Goal: Information Seeking & Learning: Learn about a topic

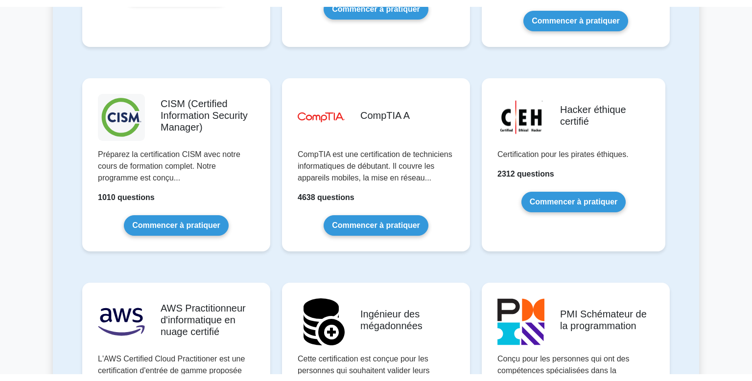
scroll to position [1421, 0]
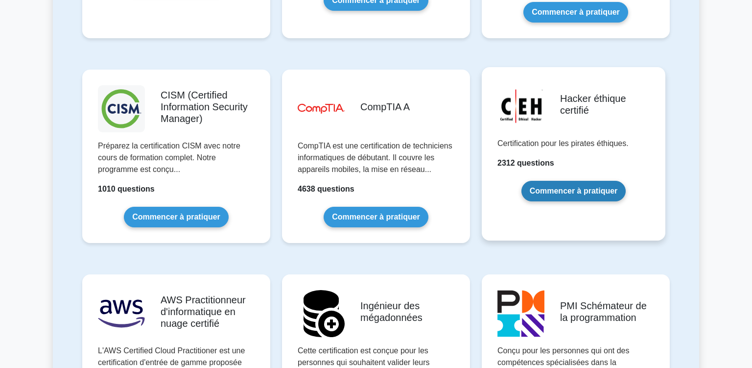
click at [598, 181] on link "Commencer à pratiquer" at bounding box center [573, 191] width 105 height 21
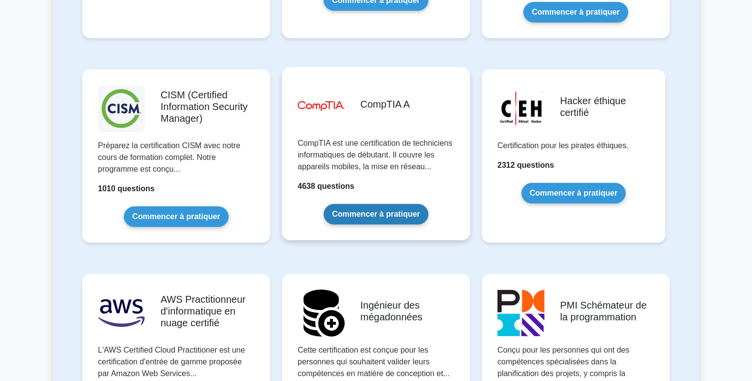
click at [371, 204] on link "Commencer à pratiquer" at bounding box center [375, 214] width 105 height 21
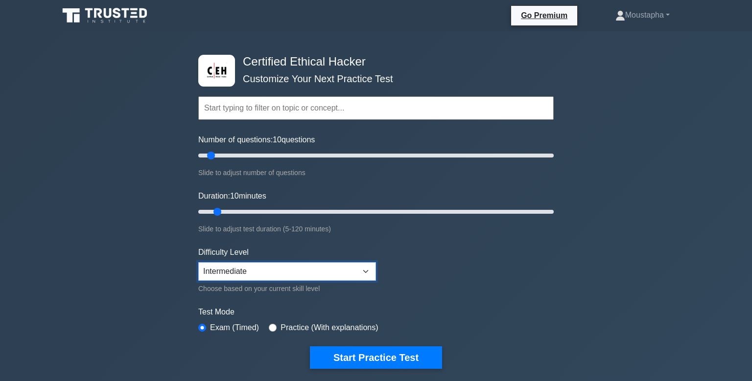
click at [362, 264] on select "Beginner Intermediate Expert" at bounding box center [287, 271] width 178 height 19
click at [198, 262] on select "Beginner Intermediate Expert" at bounding box center [287, 271] width 178 height 19
select select "beginner"
click option "Beginner" at bounding box center [0, 0] width 0 height 0
click at [300, 157] on input "Number of questions: 10 questions" at bounding box center [375, 156] width 355 height 12
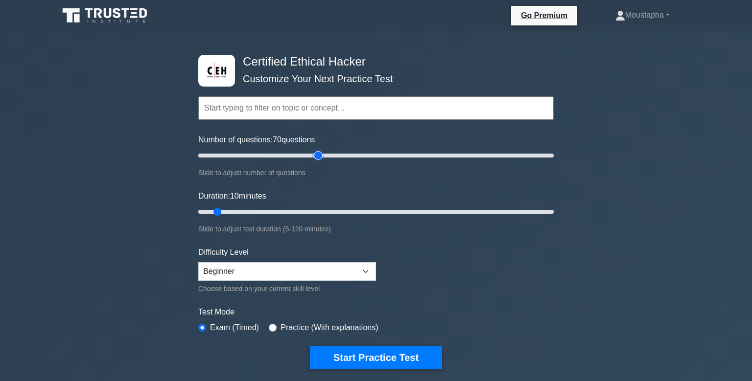
click at [316, 156] on input "Number of questions: 70 questions" at bounding box center [375, 156] width 355 height 12
click at [343, 157] on input "Number of questions: 85 questions" at bounding box center [375, 156] width 355 height 12
type input "90"
click at [355, 157] on input "Number of questions: 90 questions" at bounding box center [375, 156] width 355 height 12
click at [350, 181] on form "Topics Hardware Operating Systems Networking Security Troubleshooting Mobile De…" at bounding box center [375, 218] width 355 height 302
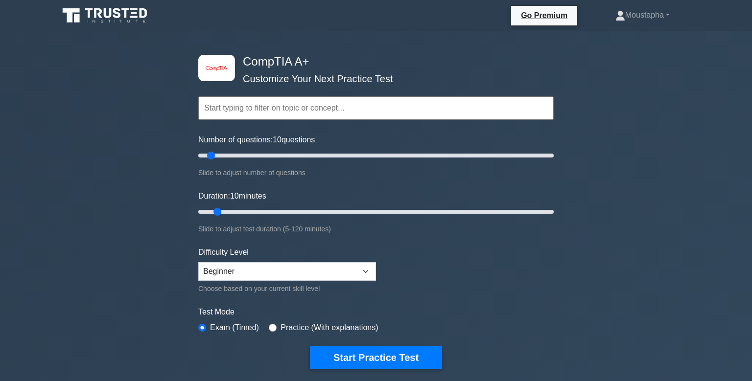
click at [309, 118] on input "text" at bounding box center [375, 107] width 355 height 23
click at [381, 154] on input "Number of questions: 105 questions" at bounding box center [375, 156] width 355 height 12
click at [368, 153] on input "Number of questions: 105 questions" at bounding box center [375, 156] width 355 height 12
type input "95"
click at [364, 154] on input "Number of questions: 95 questions" at bounding box center [375, 156] width 355 height 12
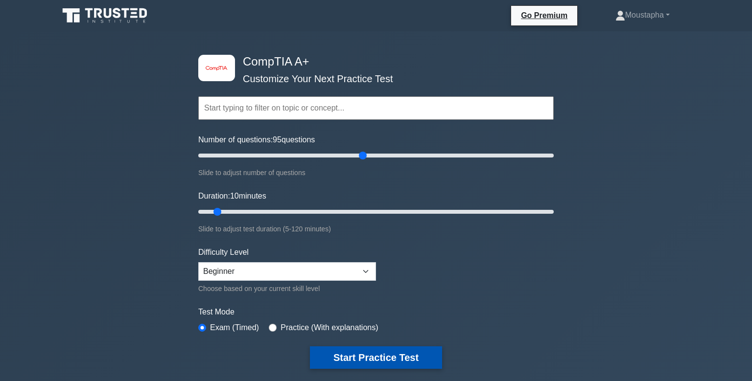
click at [395, 349] on button "Start Practice Test" at bounding box center [376, 357] width 132 height 23
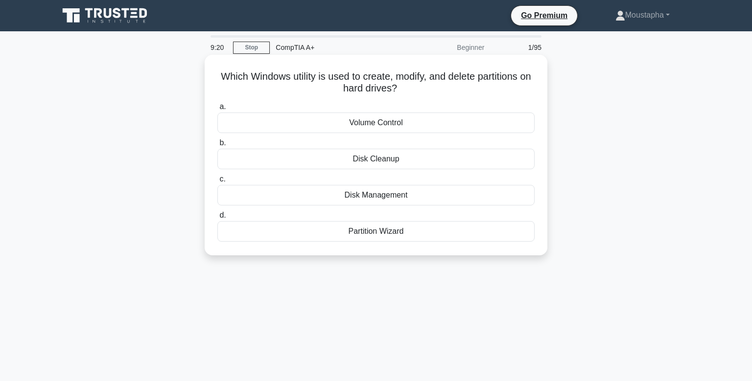
click at [373, 196] on div "Disk Management" at bounding box center [375, 195] width 317 height 21
click at [217, 183] on input "c. Disk Management" at bounding box center [217, 179] width 0 height 6
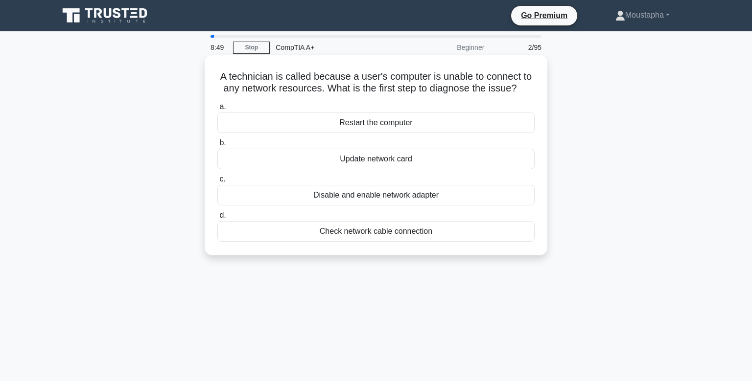
click at [420, 197] on div "Disable and enable network adapter" at bounding box center [375, 195] width 317 height 21
click at [217, 183] on input "c. Disable and enable network adapter" at bounding box center [217, 179] width 0 height 6
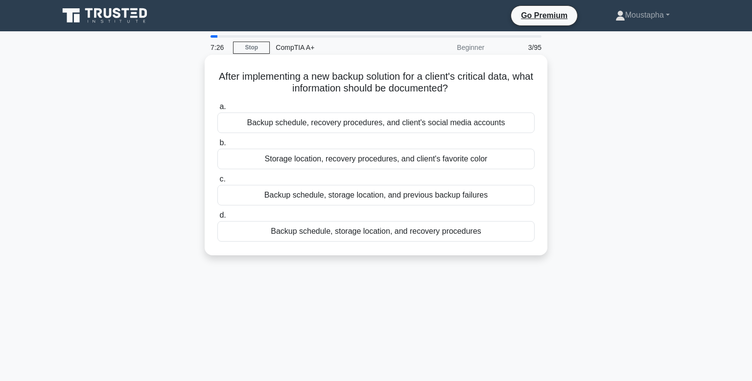
click at [367, 229] on div "Backup schedule, storage location, and recovery procedures" at bounding box center [375, 231] width 317 height 21
click at [217, 219] on input "d. Backup schedule, storage location, and recovery procedures" at bounding box center [217, 215] width 0 height 6
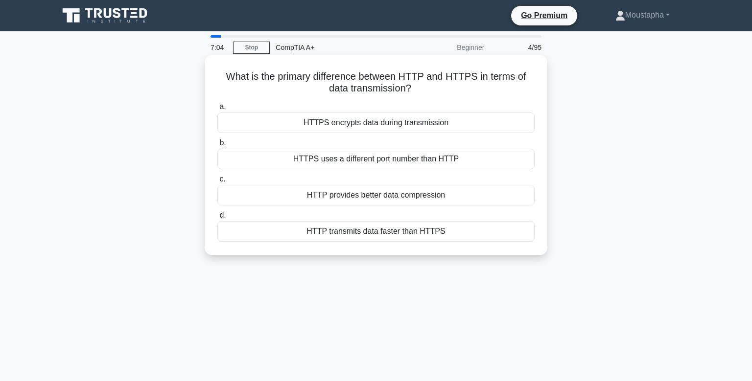
click at [427, 129] on div "HTTPS encrypts data during transmission" at bounding box center [375, 123] width 317 height 21
click at [217, 110] on input "a. HTTPS encrypts data during transmission" at bounding box center [217, 107] width 0 height 6
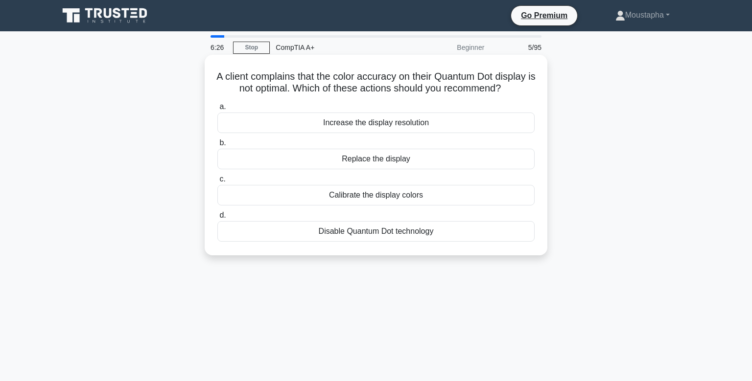
click at [377, 204] on div "Calibrate the display colors" at bounding box center [375, 195] width 317 height 21
click at [217, 183] on input "c. Calibrate the display colors" at bounding box center [217, 179] width 0 height 6
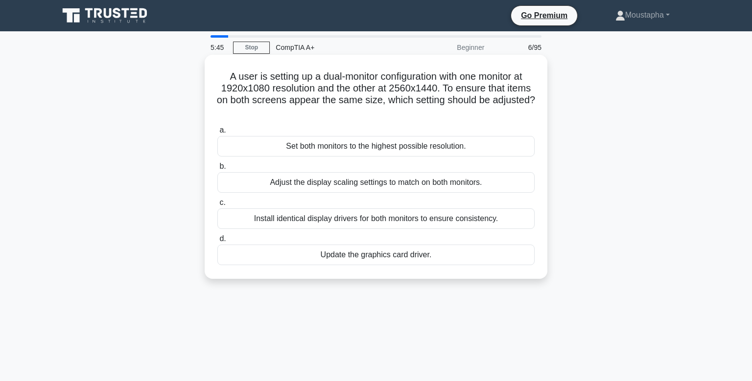
click at [372, 180] on div "Adjust the display scaling settings to match on both monitors." at bounding box center [375, 182] width 317 height 21
click at [217, 170] on input "b. Adjust the display scaling settings to match on both monitors." at bounding box center [217, 166] width 0 height 6
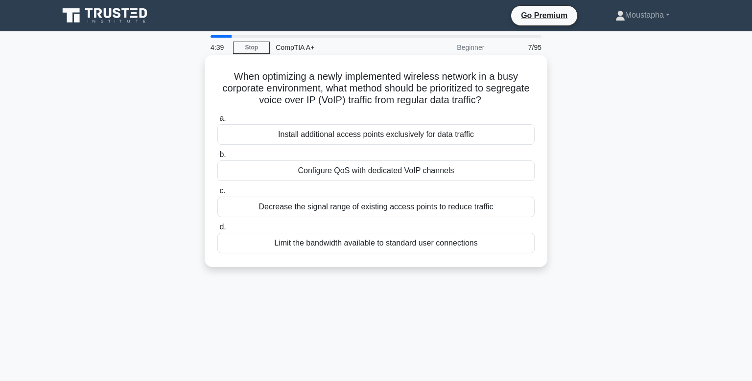
click at [360, 247] on div "Limit the bandwidth available to standard user connections" at bounding box center [375, 243] width 317 height 21
click at [217, 230] on input "d. Limit the bandwidth available to standard user connections" at bounding box center [217, 227] width 0 height 6
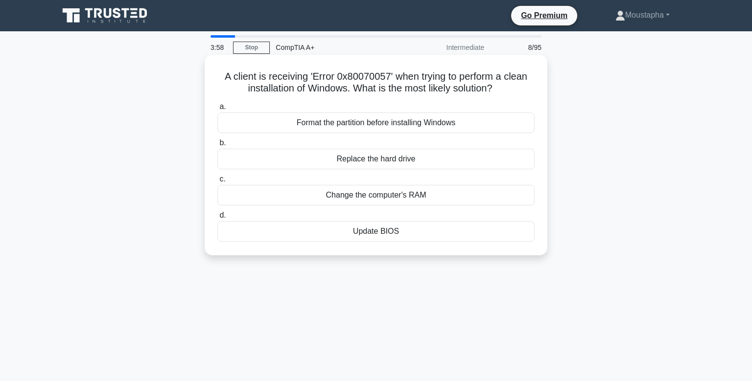
click at [383, 126] on div "Format the partition before installing Windows" at bounding box center [375, 123] width 317 height 21
click at [217, 110] on input "a. Format the partition before installing Windows" at bounding box center [217, 107] width 0 height 6
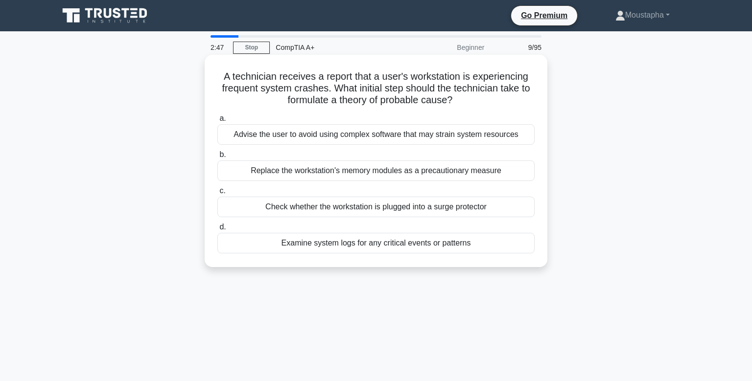
click at [475, 243] on div "Examine system logs for any critical events or patterns" at bounding box center [375, 243] width 317 height 21
click at [217, 230] on input "d. Examine system logs for any critical events or patterns" at bounding box center [217, 227] width 0 height 6
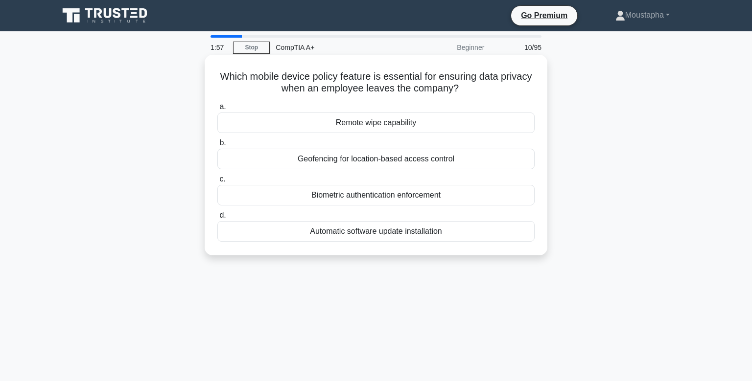
click at [408, 128] on div "Remote wipe capability" at bounding box center [375, 123] width 317 height 21
click at [217, 110] on input "a. Remote wipe capability" at bounding box center [217, 107] width 0 height 6
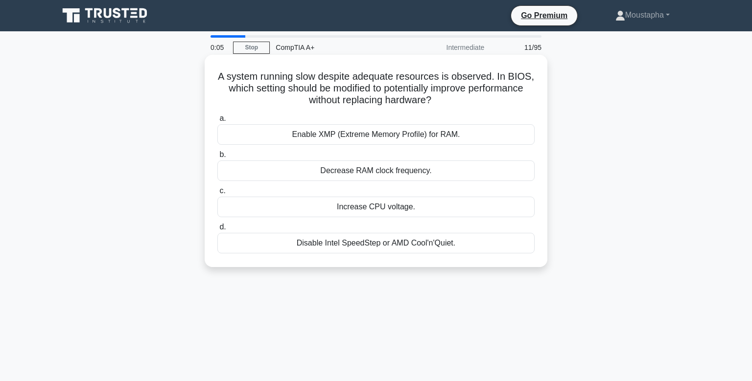
click at [420, 132] on div "Enable XMP (Extreme Memory Profile) for RAM." at bounding box center [375, 134] width 317 height 21
click at [217, 122] on input "a. Enable XMP (Extreme Memory Profile) for RAM." at bounding box center [217, 118] width 0 height 6
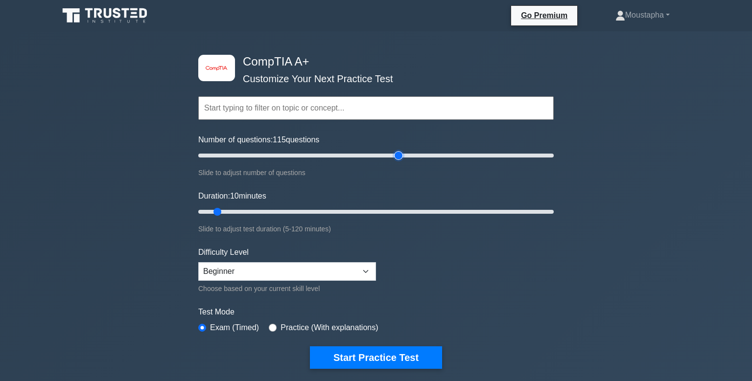
click at [395, 154] on input "Number of questions: 115 questions" at bounding box center [375, 156] width 355 height 12
drag, startPoint x: 395, startPoint y: 154, endPoint x: 377, endPoint y: 156, distance: 18.7
type input "105"
click at [377, 156] on input "Number of questions: 105 questions" at bounding box center [375, 156] width 355 height 12
click at [345, 213] on input "Duration: 50 minutes" at bounding box center [375, 212] width 355 height 12
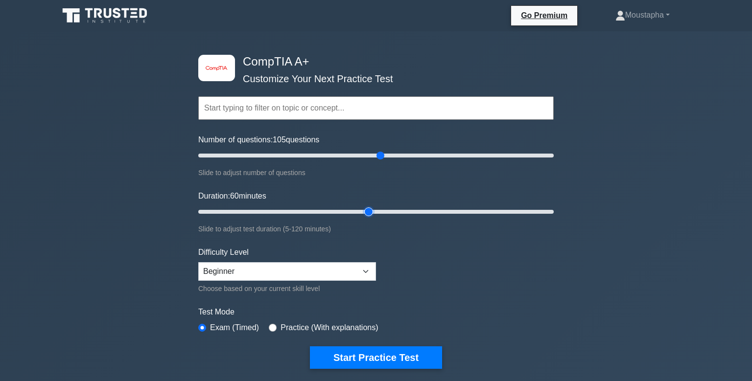
click at [375, 208] on input "Duration: 60 minutes" at bounding box center [375, 212] width 355 height 12
click at [388, 208] on input "Duration: 65 minutes" at bounding box center [375, 212] width 355 height 12
drag, startPoint x: 461, startPoint y: 211, endPoint x: 466, endPoint y: 212, distance: 5.5
click at [464, 212] on input "Duration: 90 minutes" at bounding box center [375, 212] width 355 height 12
drag, startPoint x: 489, startPoint y: 213, endPoint x: 539, endPoint y: 216, distance: 50.0
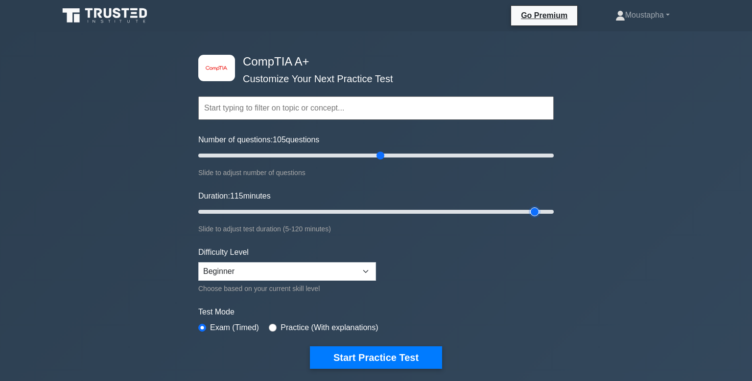
click at [538, 216] on input "Duration: 115 minutes" at bounding box center [375, 212] width 355 height 12
type input "120"
click at [550, 209] on input "Duration: 120 minutes" at bounding box center [375, 212] width 355 height 12
drag, startPoint x: 550, startPoint y: 209, endPoint x: 590, endPoint y: 212, distance: 39.8
click at [553, 212] on input "Duration: 120 minutes" at bounding box center [375, 212] width 355 height 12
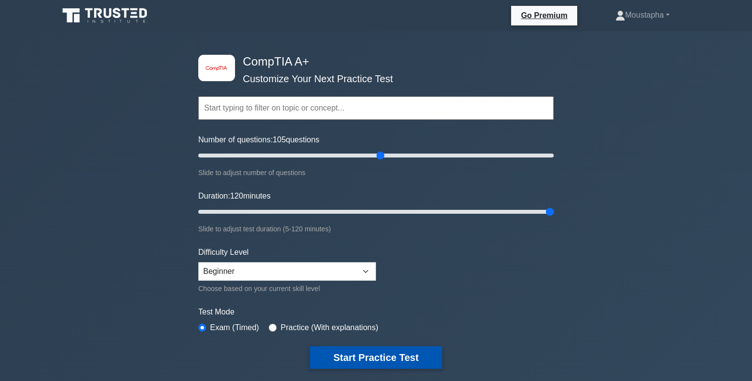
click at [410, 354] on button "Start Practice Test" at bounding box center [376, 357] width 132 height 23
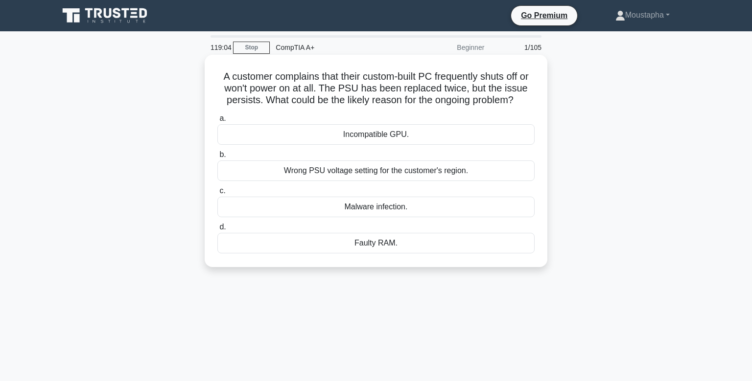
click at [449, 173] on div "Wrong PSU voltage setting for the customer's region." at bounding box center [375, 171] width 317 height 21
click at [217, 158] on input "b. Wrong PSU voltage setting for the customer's region." at bounding box center [217, 155] width 0 height 6
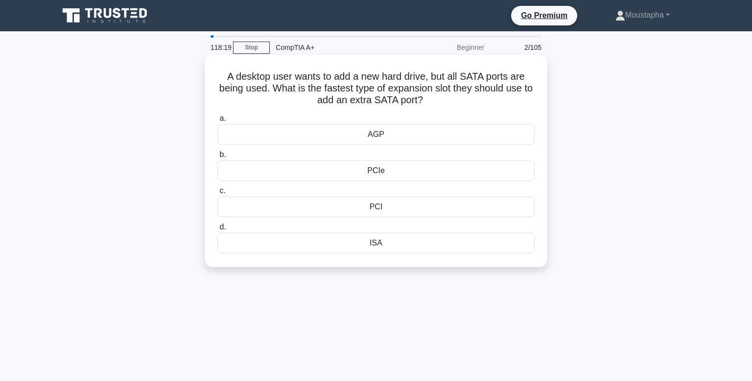
click at [376, 210] on div "PCI" at bounding box center [375, 207] width 317 height 21
click at [217, 194] on input "c. PCI" at bounding box center [217, 191] width 0 height 6
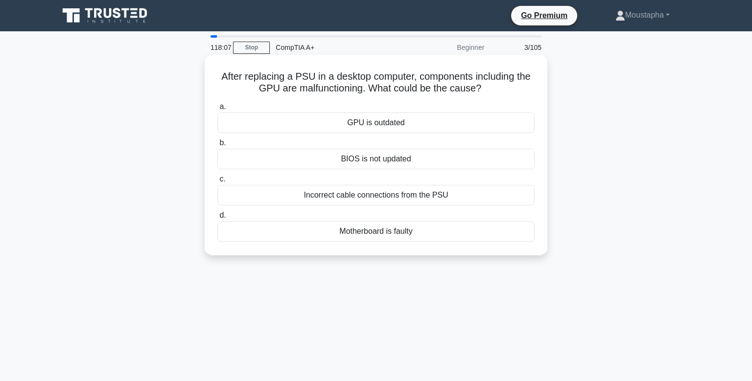
drag, startPoint x: 224, startPoint y: 79, endPoint x: 490, endPoint y: 93, distance: 267.1
click at [490, 93] on h5 "After replacing a PSU in a desktop computer, components including the GPU are m…" at bounding box center [375, 82] width 319 height 24
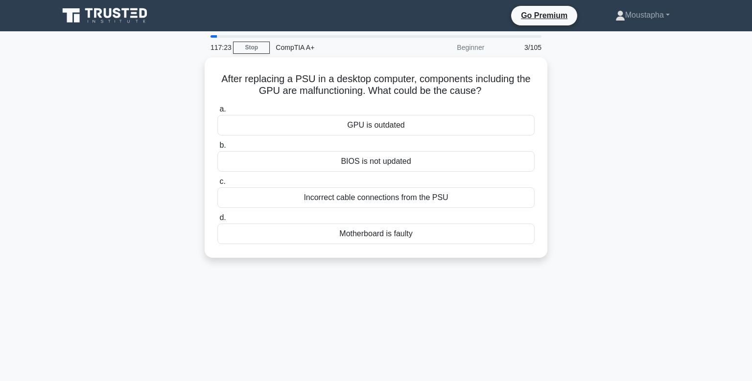
click at [645, 132] on div "After replacing a PSU in a desktop computer, components including the GPU are m…" at bounding box center [376, 163] width 646 height 212
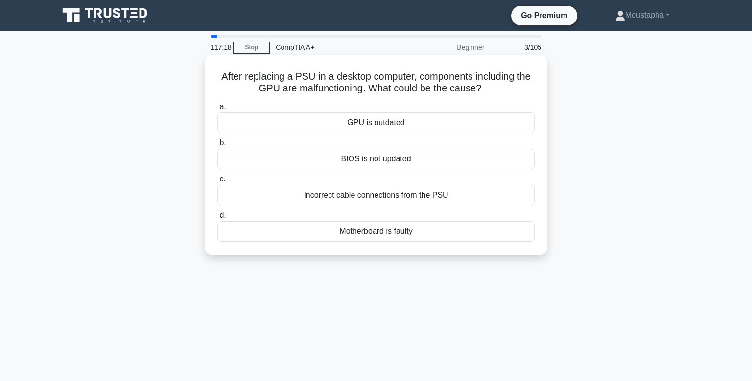
click at [494, 199] on div "Incorrect cable connections from the PSU" at bounding box center [375, 195] width 317 height 21
click at [217, 183] on input "c. Incorrect cable connections from the PSU" at bounding box center [217, 179] width 0 height 6
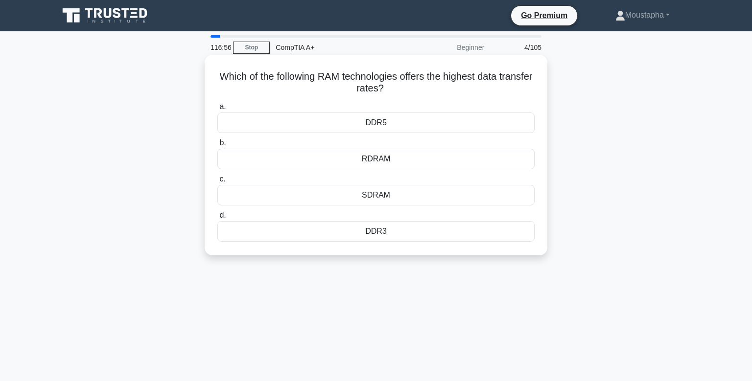
click at [410, 120] on div "DDR5" at bounding box center [375, 123] width 317 height 21
click at [217, 110] on input "a. DDR5" at bounding box center [217, 107] width 0 height 6
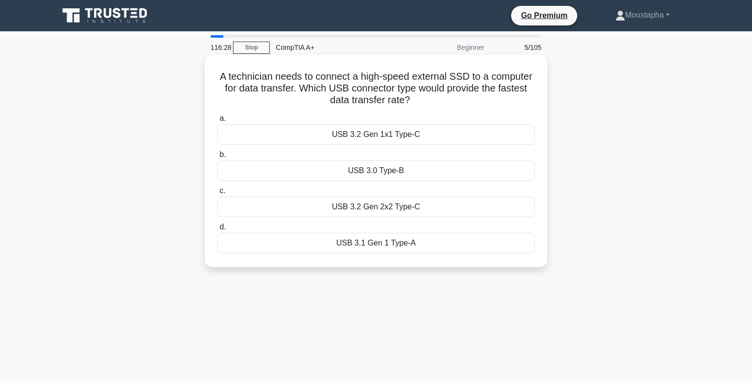
click at [374, 203] on div "USB 3.2 Gen 2x2 Type-C" at bounding box center [375, 207] width 317 height 21
click at [217, 194] on input "c. USB 3.2 Gen 2x2 Type-C" at bounding box center [217, 191] width 0 height 6
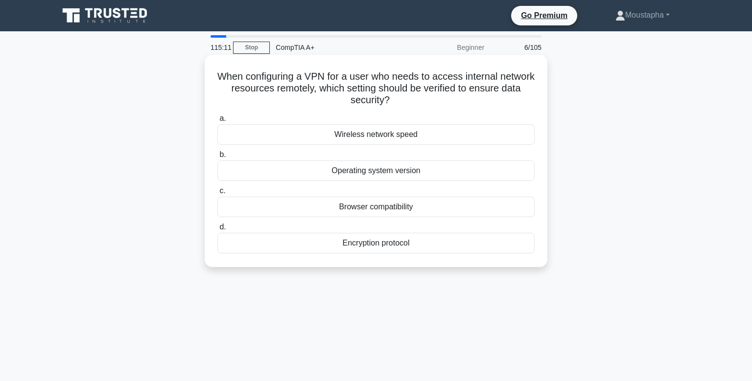
click at [361, 246] on div "Encryption protocol" at bounding box center [375, 243] width 317 height 21
click at [217, 230] on input "d. Encryption protocol" at bounding box center [217, 227] width 0 height 6
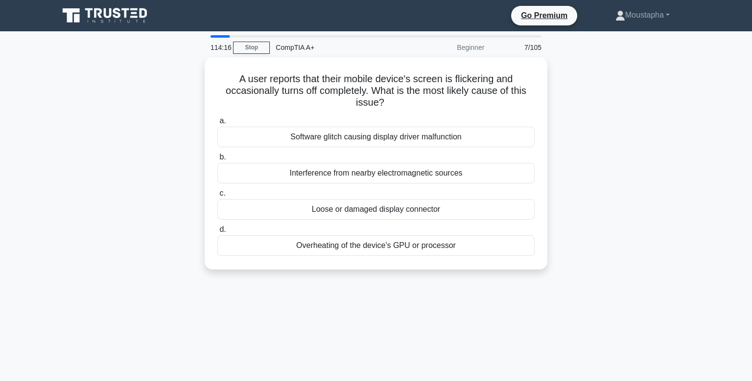
click at [361, 246] on div "Overheating of the device's GPU or processor" at bounding box center [375, 245] width 317 height 21
click at [217, 233] on input "d. Overheating of the device's GPU or processor" at bounding box center [217, 230] width 0 height 6
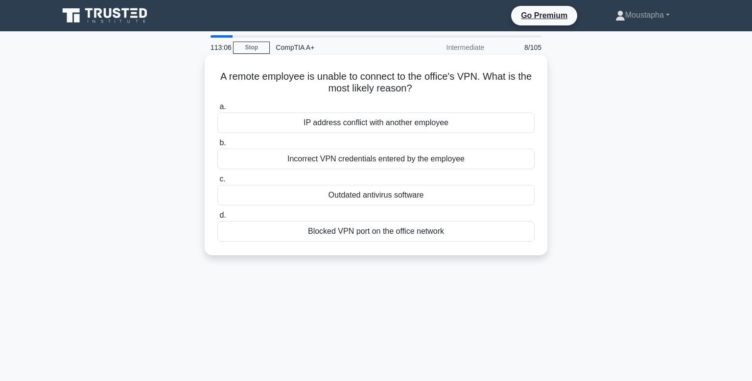
click at [358, 231] on div "Blocked VPN port on the office network" at bounding box center [375, 231] width 317 height 21
click at [217, 219] on input "d. Blocked VPN port on the office network" at bounding box center [217, 215] width 0 height 6
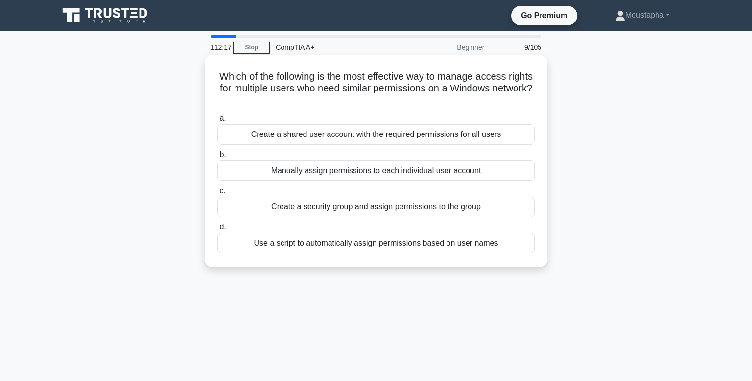
click at [361, 207] on div "Create a security group and assign permissions to the group" at bounding box center [375, 207] width 317 height 21
click at [217, 194] on input "c. Create a security group and assign permissions to the group" at bounding box center [217, 191] width 0 height 6
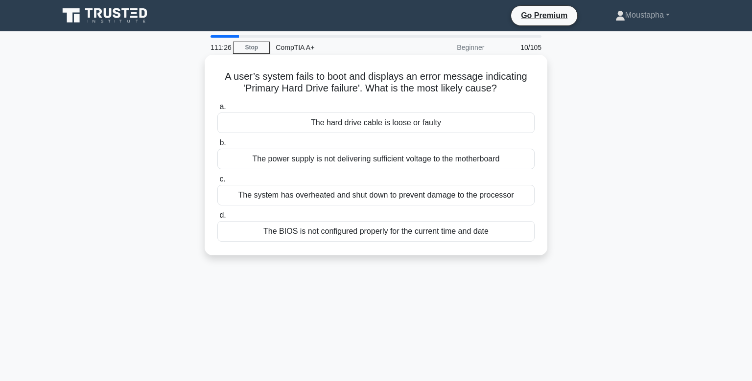
click at [398, 131] on div "The hard drive cable is loose or faulty" at bounding box center [375, 123] width 317 height 21
click at [217, 110] on input "a. The hard drive cable is loose or faulty" at bounding box center [217, 107] width 0 height 6
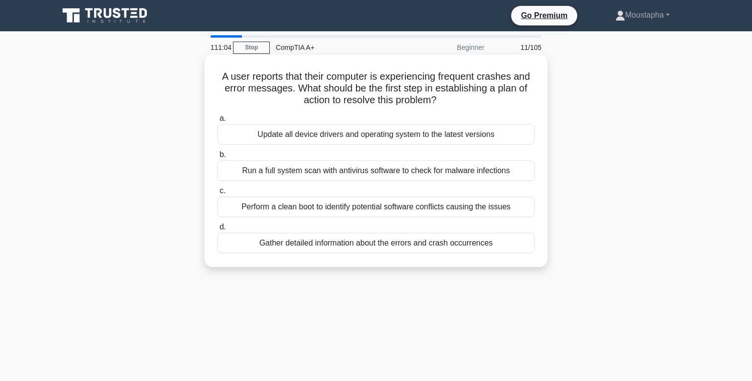
drag, startPoint x: 437, startPoint y: 103, endPoint x: 222, endPoint y: 71, distance: 217.7
click at [222, 71] on h5 "A user reports that their computer is experiencing frequent crashes and error m…" at bounding box center [375, 88] width 319 height 36
copy h5 "A user reports that their computer is experiencing frequent crashes and error m…"
click at [365, 134] on div "Update all device drivers and operating system to the latest versions" at bounding box center [375, 134] width 317 height 21
click at [217, 122] on input "a. Update all device drivers and operating system to the latest versions" at bounding box center [217, 118] width 0 height 6
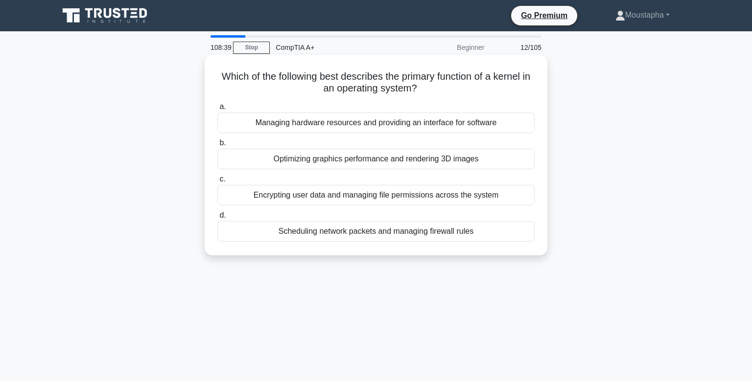
click at [397, 122] on div "Managing hardware resources and providing an interface for software" at bounding box center [375, 123] width 317 height 21
click at [217, 110] on input "a. Managing hardware resources and providing an interface for software" at bounding box center [217, 107] width 0 height 6
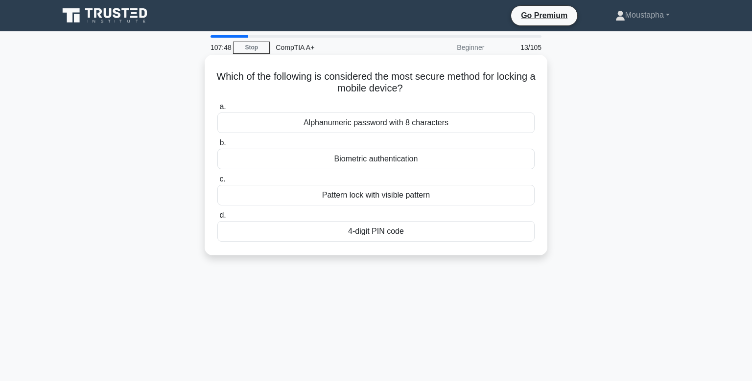
click at [412, 161] on div "Biometric authentication" at bounding box center [375, 159] width 317 height 21
click at [217, 146] on input "b. Biometric authentication" at bounding box center [217, 143] width 0 height 6
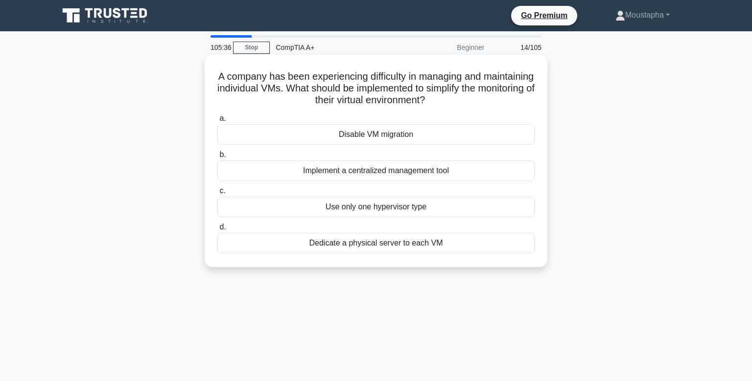
click at [405, 212] on div "Use only one hypervisor type" at bounding box center [375, 207] width 317 height 21
click at [217, 194] on input "c. Use only one hypervisor type" at bounding box center [217, 191] width 0 height 6
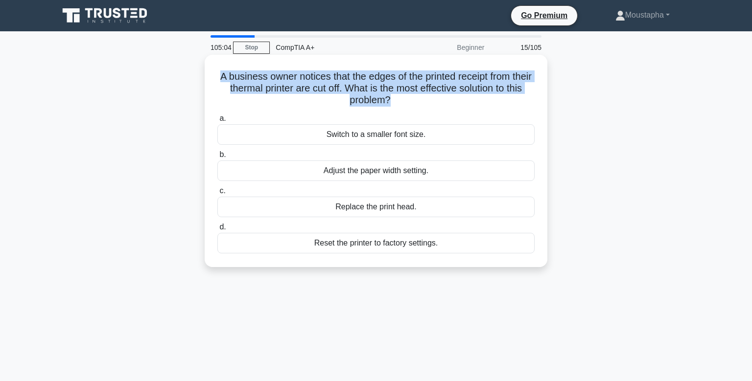
drag, startPoint x: 391, startPoint y: 100, endPoint x: 216, endPoint y: 75, distance: 176.5
click at [216, 75] on div "A business owner notices that the edges of the printed receipt from their therm…" at bounding box center [375, 161] width 335 height 205
copy h5 "A business owner notices that the edges of the printed receipt from their therm…"
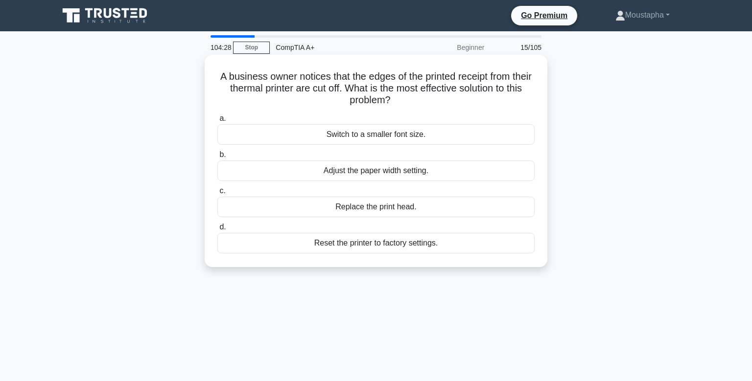
click at [283, 128] on div "Switch to a smaller font size." at bounding box center [375, 134] width 317 height 21
click at [217, 122] on input "a. Switch to a smaller font size." at bounding box center [217, 118] width 0 height 6
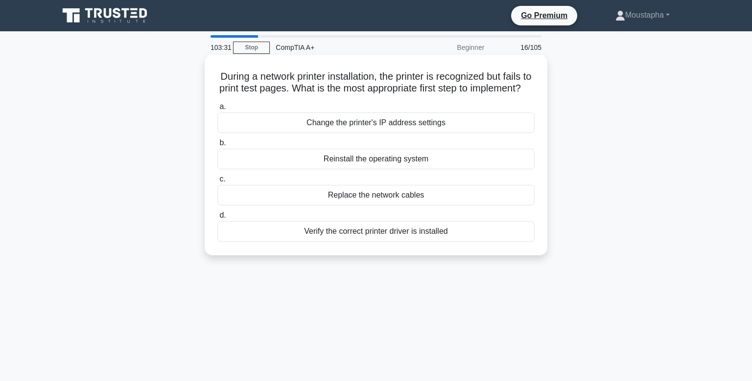
click at [373, 121] on div "Change the printer's IP address settings" at bounding box center [375, 123] width 317 height 21
click at [217, 110] on input "a. Change the printer's IP address settings" at bounding box center [217, 107] width 0 height 6
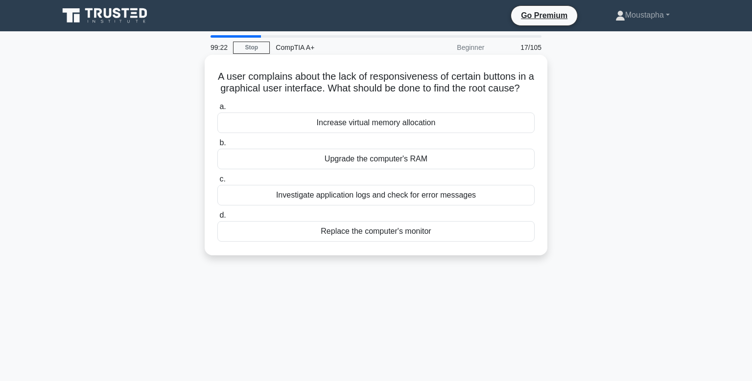
click at [394, 119] on div "Increase virtual memory allocation" at bounding box center [375, 123] width 317 height 21
click at [217, 110] on input "a. Increase virtual memory allocation" at bounding box center [217, 107] width 0 height 6
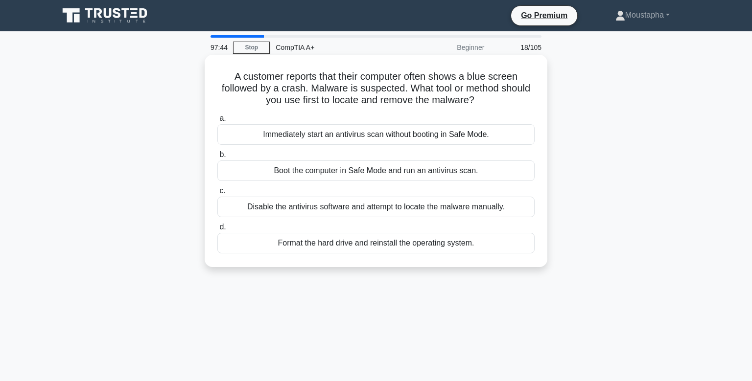
click at [387, 173] on div "Boot the computer in Safe Mode and run an antivirus scan." at bounding box center [375, 171] width 317 height 21
click at [217, 158] on input "b. Boot the computer in Safe Mode and run an antivirus scan." at bounding box center [217, 155] width 0 height 6
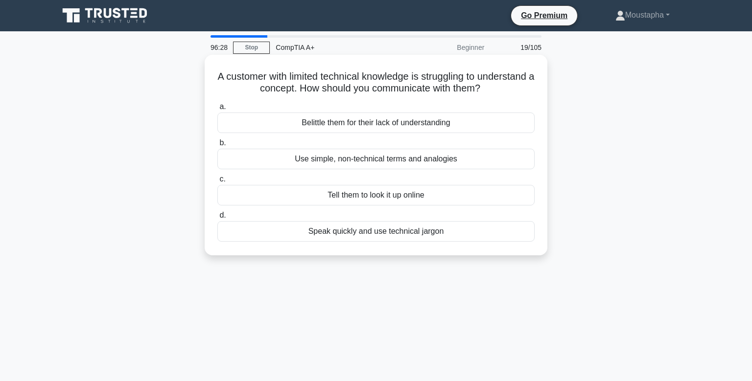
click at [424, 231] on div "Speak quickly and use technical jargon" at bounding box center [375, 231] width 317 height 21
click at [217, 219] on input "d. Speak quickly and use technical jargon" at bounding box center [217, 215] width 0 height 6
drag, startPoint x: 227, startPoint y: 75, endPoint x: 483, endPoint y: 92, distance: 256.5
click at [483, 92] on h5 "Which type of authentication mechanism relies on something the user has, such a…" at bounding box center [375, 82] width 319 height 24
click at [390, 121] on div "Knowledge-based authentication" at bounding box center [375, 123] width 317 height 21
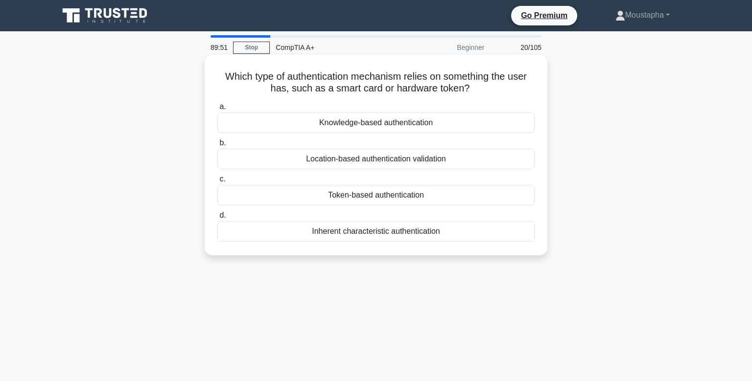
click at [217, 110] on input "a. Knowledge-based authentication" at bounding box center [217, 107] width 0 height 6
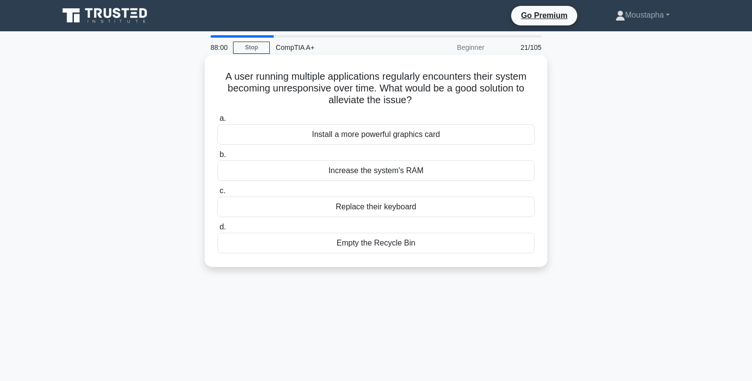
click at [391, 136] on div "Install a more powerful graphics card" at bounding box center [375, 134] width 317 height 21
click at [217, 122] on input "a. Install a more powerful graphics card" at bounding box center [217, 118] width 0 height 6
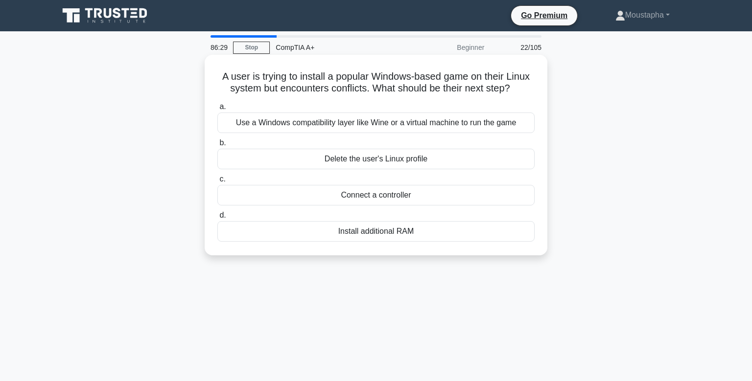
click at [389, 164] on div "Delete the user's Linux profile" at bounding box center [375, 159] width 317 height 21
click at [217, 146] on input "b. Delete the user's Linux profile" at bounding box center [217, 143] width 0 height 6
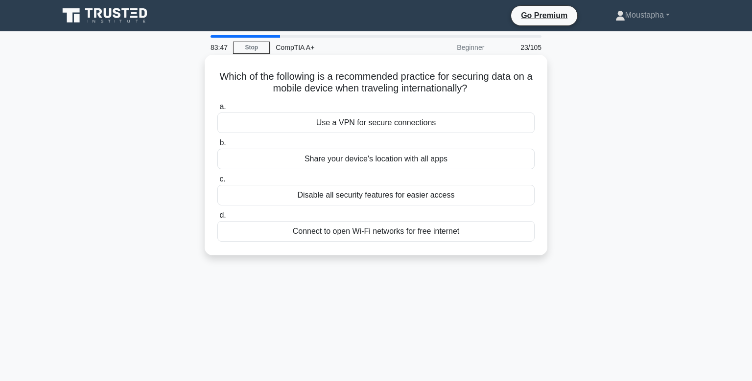
click at [386, 124] on div "Use a VPN for secure connections" at bounding box center [375, 123] width 317 height 21
click at [217, 110] on input "a. Use a VPN for secure connections" at bounding box center [217, 107] width 0 height 6
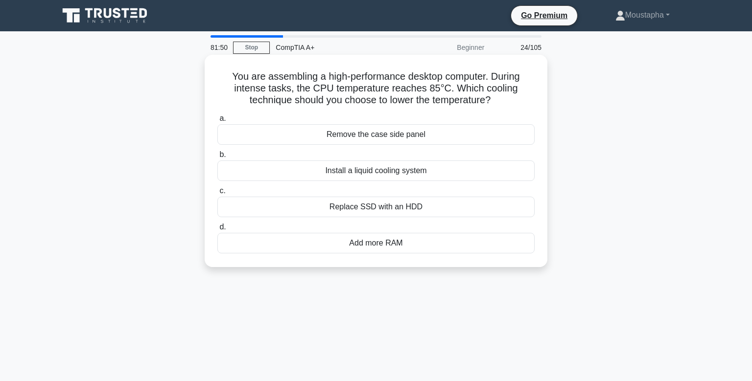
click at [380, 180] on div "Install a liquid cooling system" at bounding box center [375, 171] width 317 height 21
click at [217, 158] on input "b. Install a liquid cooling system" at bounding box center [217, 155] width 0 height 6
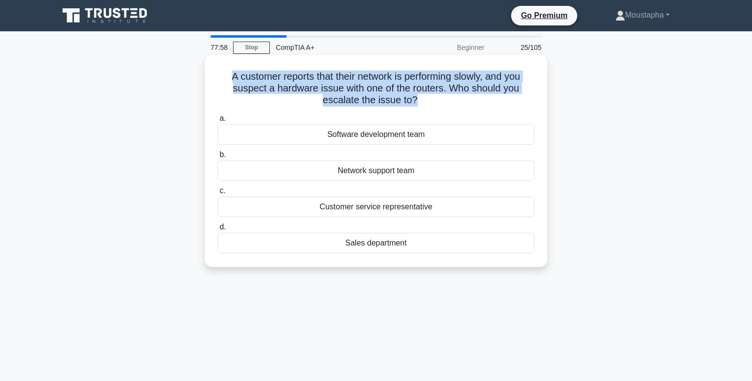
drag, startPoint x: 414, startPoint y: 99, endPoint x: 211, endPoint y: 75, distance: 204.0
click at [211, 75] on div "A customer reports that their network is performing slowly, and you suspect a h…" at bounding box center [375, 161] width 335 height 205
copy h5 "A customer reports that their network is performing slowly, and you suspect a h…"
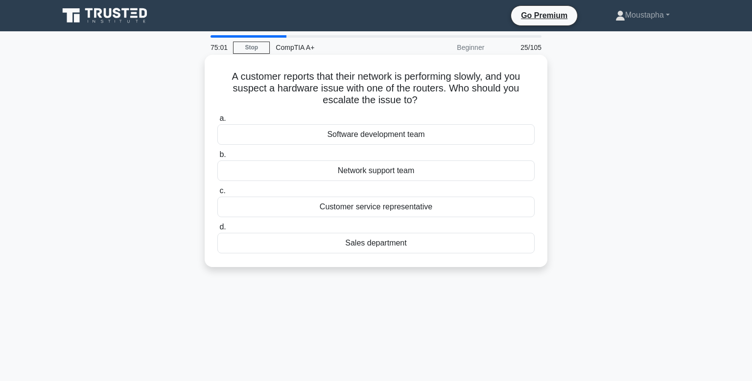
click at [387, 171] on div "Network support team" at bounding box center [375, 171] width 317 height 21
click at [217, 158] on input "b. Network support team" at bounding box center [217, 155] width 0 height 6
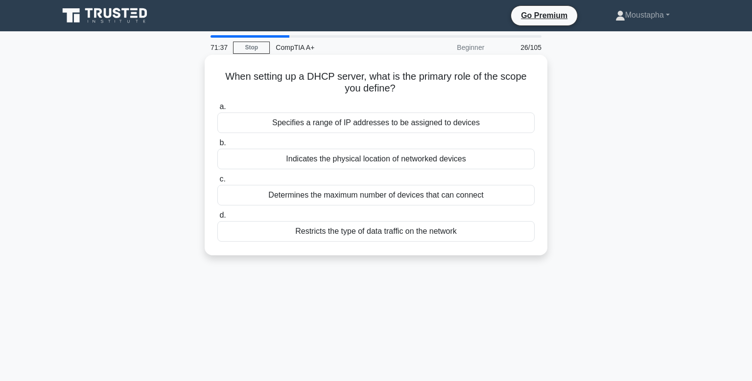
click at [394, 130] on div "Specifies a range of IP addresses to be assigned to devices" at bounding box center [375, 123] width 317 height 21
click at [217, 110] on input "a. Specifies a range of IP addresses to be assigned to devices" at bounding box center [217, 107] width 0 height 6
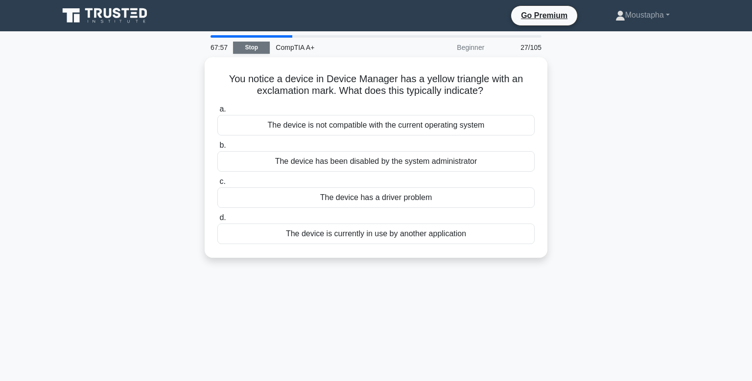
click at [244, 50] on link "Stop" at bounding box center [251, 48] width 37 height 12
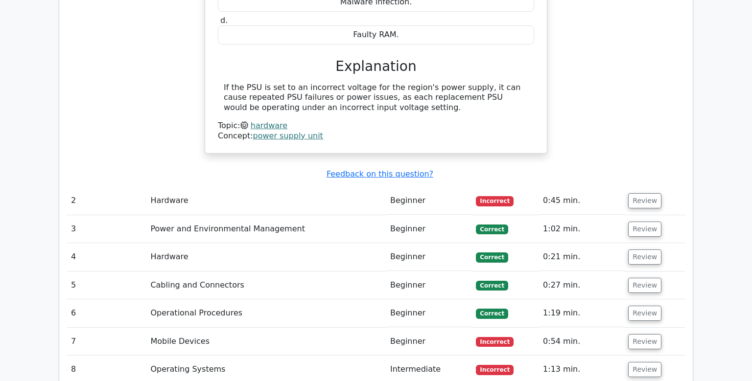
scroll to position [1248, 0]
